Goal: Task Accomplishment & Management: Use online tool/utility

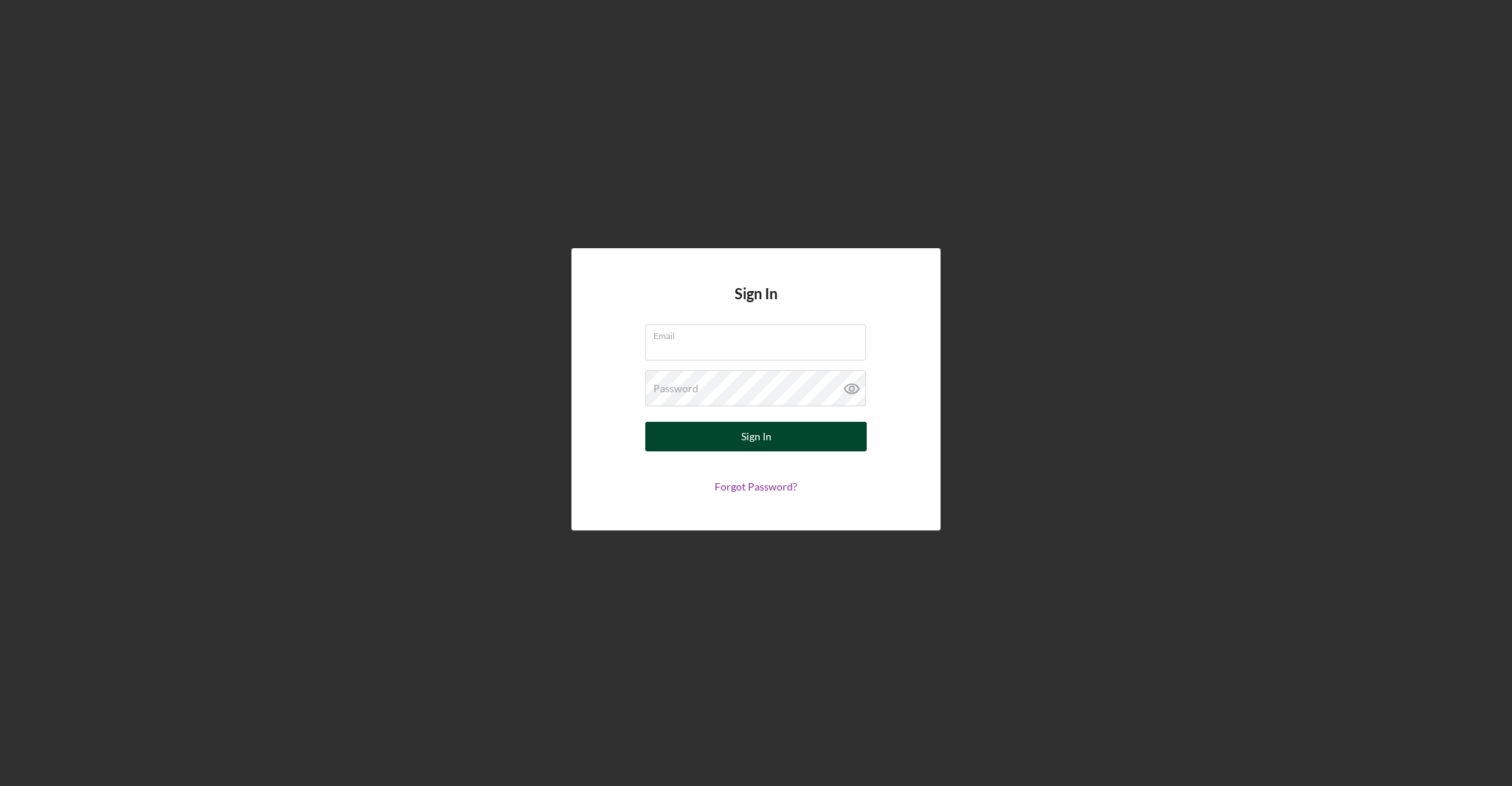
type input "[EMAIL_ADDRESS][DOMAIN_NAME]"
click at [715, 434] on button "Sign In" at bounding box center [756, 437] width 221 height 30
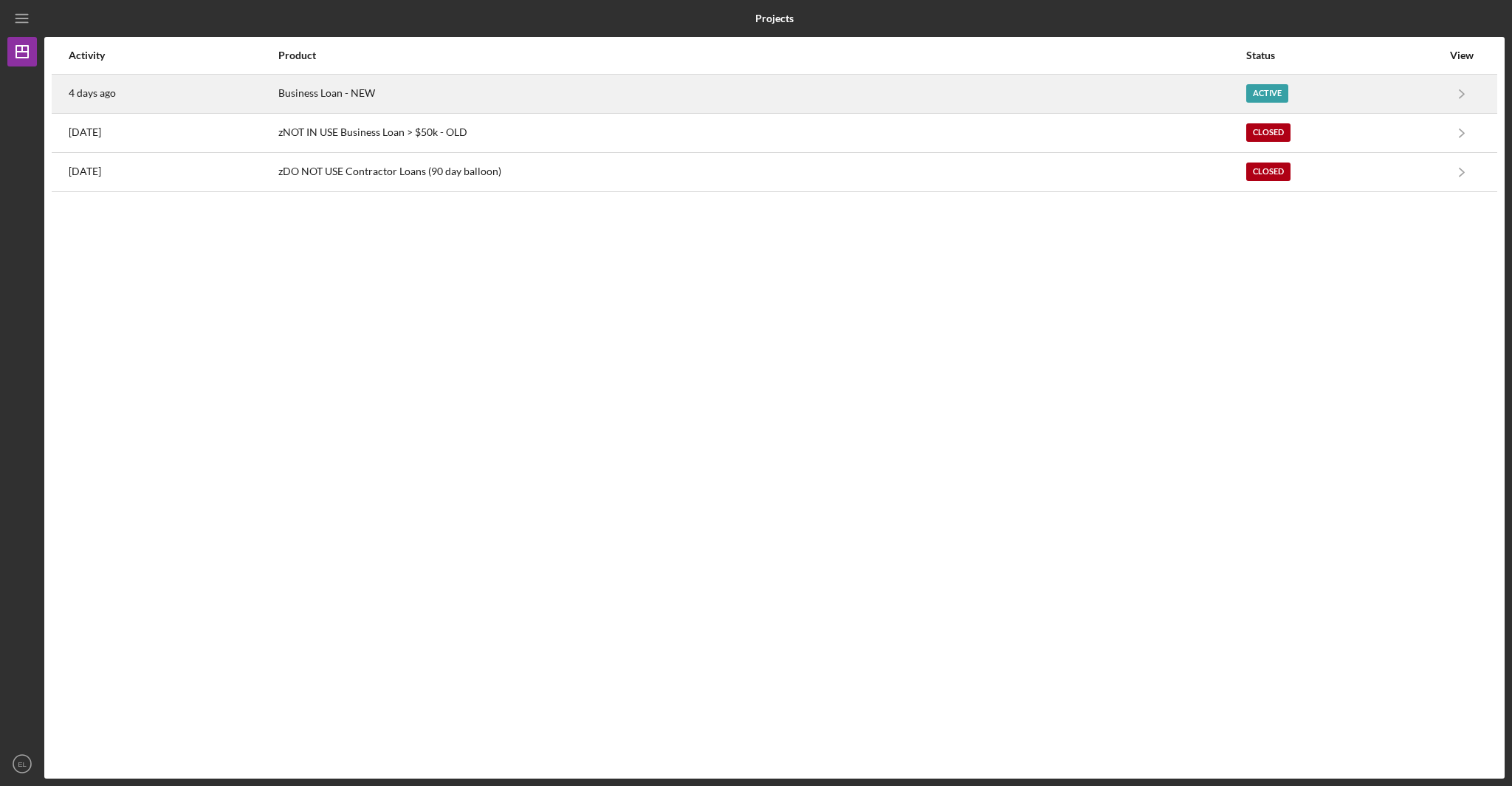
click at [1275, 93] on div "Active" at bounding box center [1267, 93] width 42 height 19
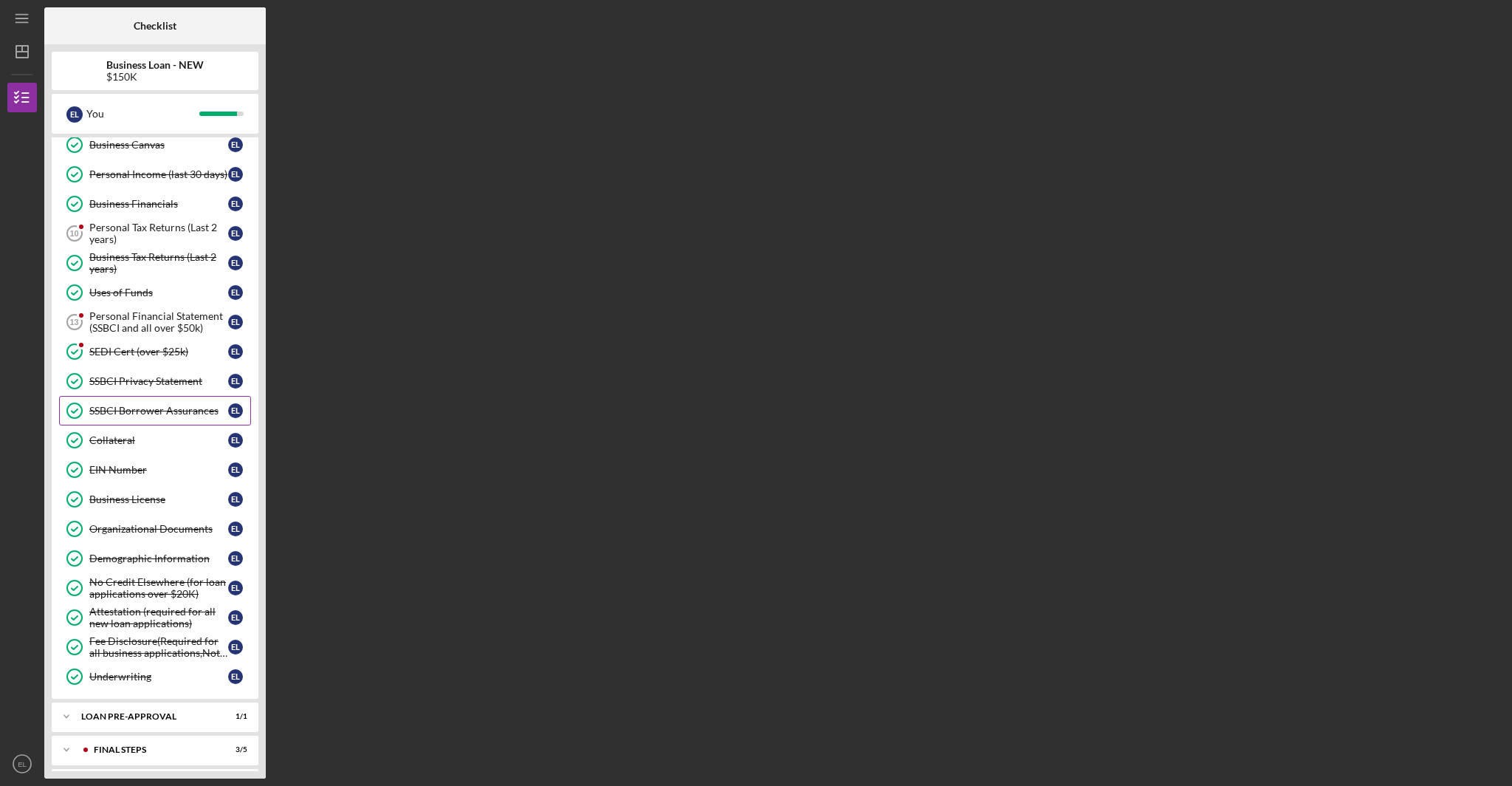
scroll to position [96, 0]
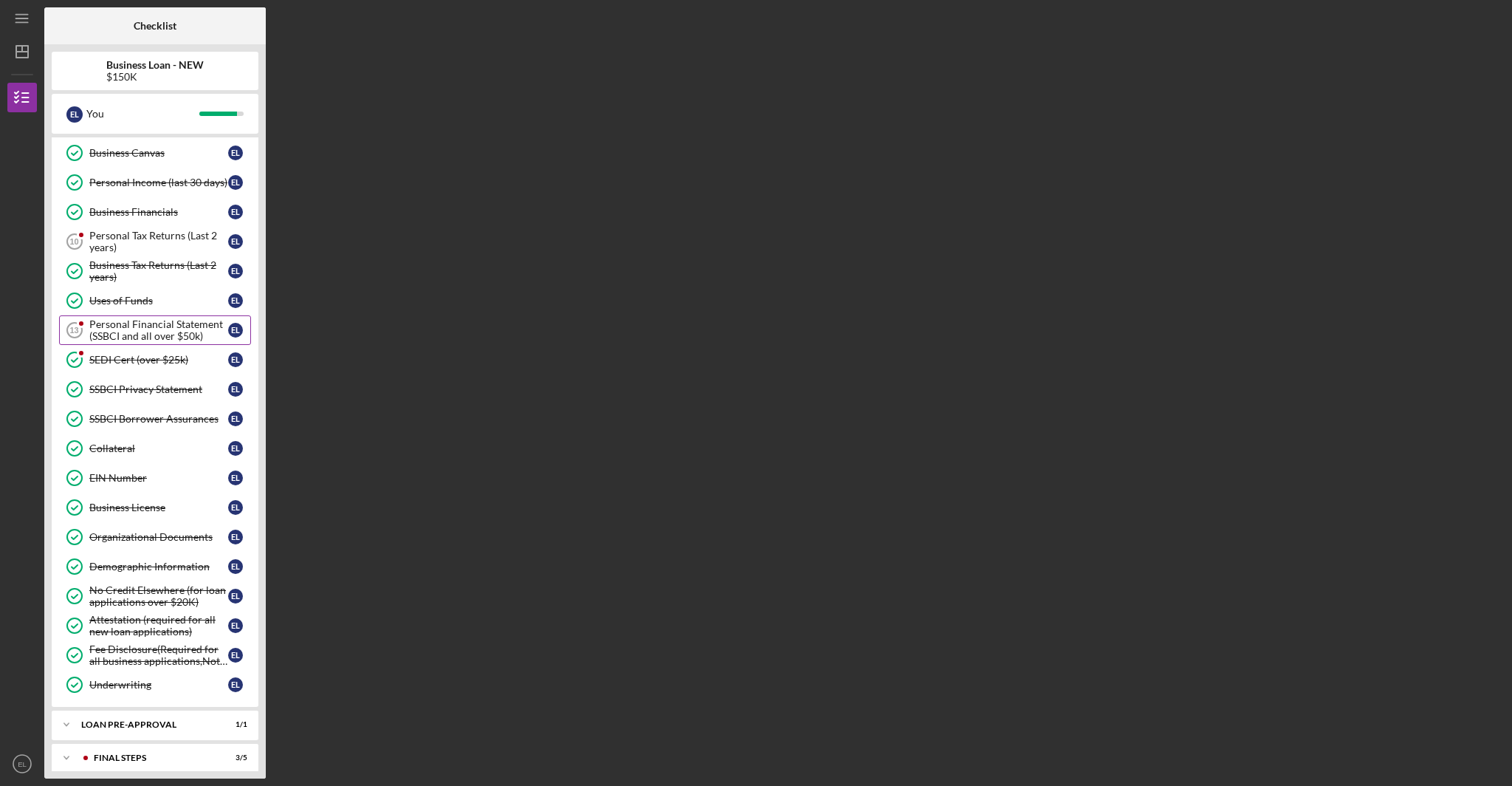
click at [154, 324] on div "Personal Financial Statement (SSBCI and all over $50k)" at bounding box center [158, 330] width 139 height 24
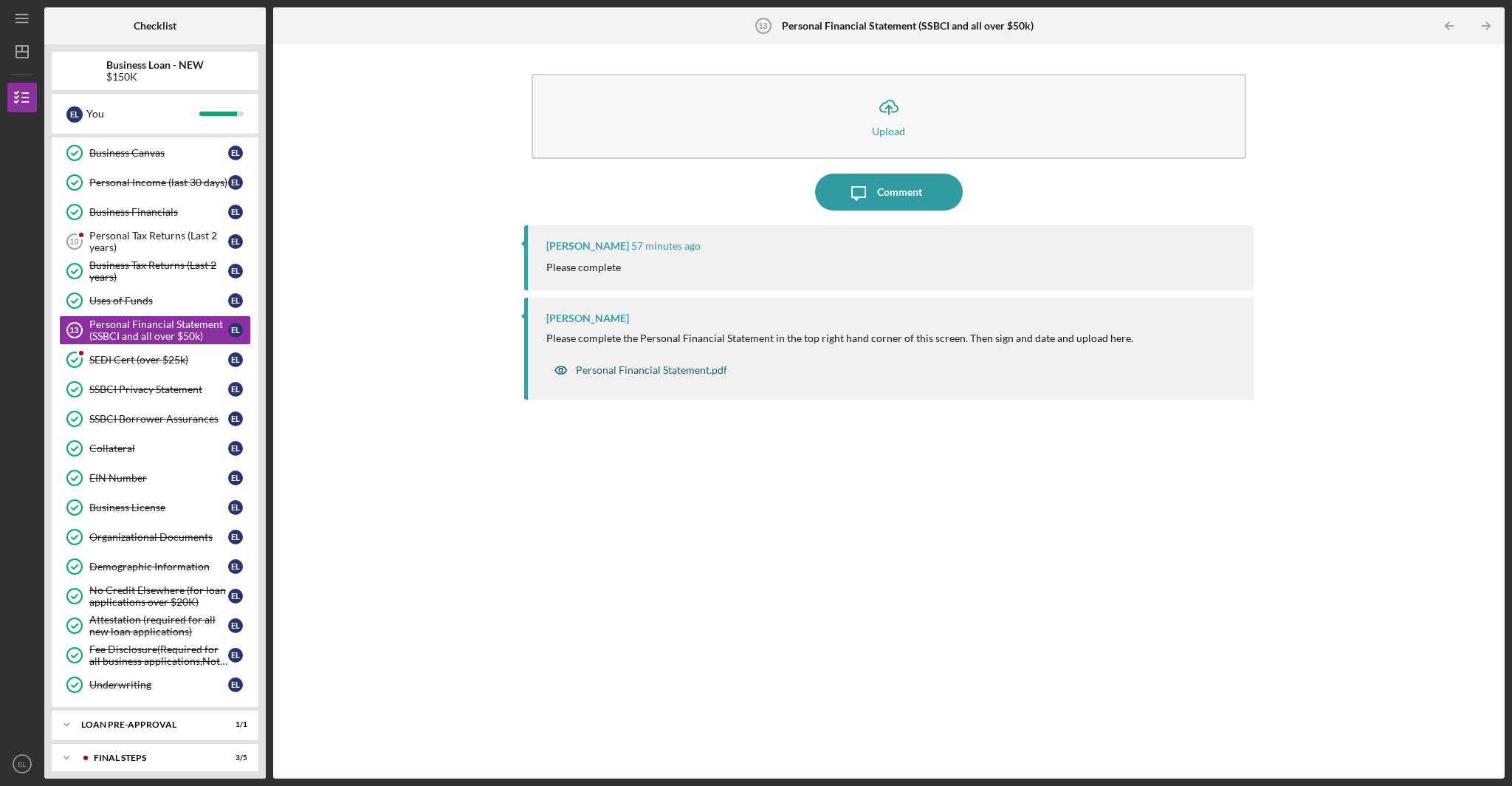
click at [691, 370] on div "Personal Financial Statement.pdf" at bounding box center [651, 370] width 151 height 12
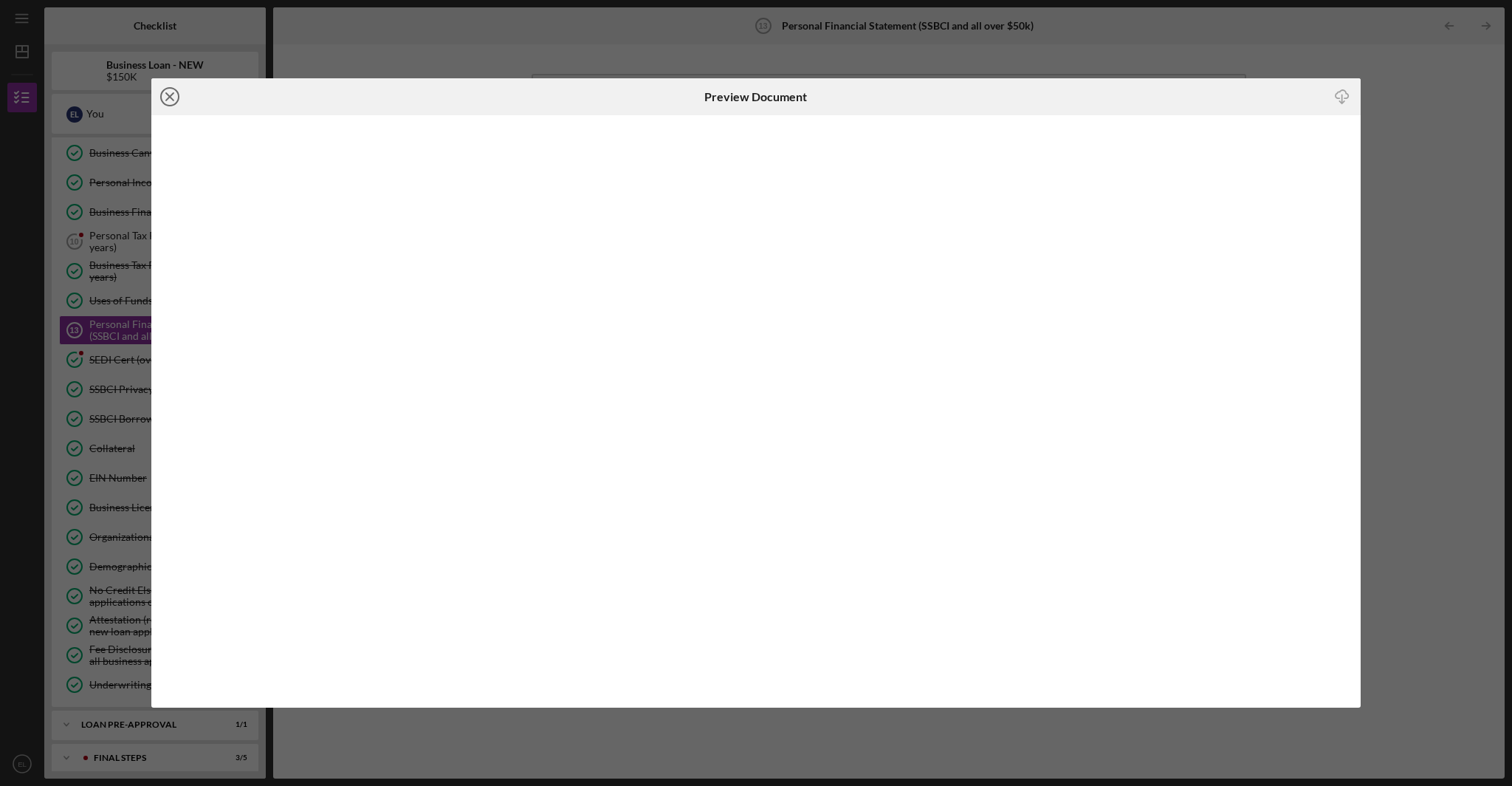
click at [167, 95] on line at bounding box center [170, 97] width 7 height 7
